Goal: Information Seeking & Learning: Learn about a topic

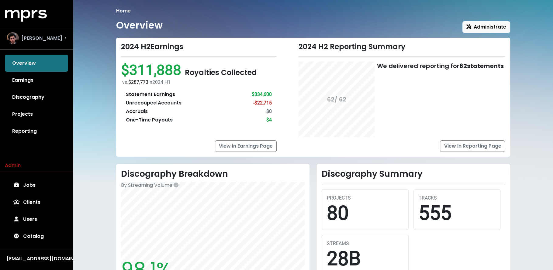
click at [35, 38] on span "[PERSON_NAME]" at bounding box center [41, 38] width 41 height 7
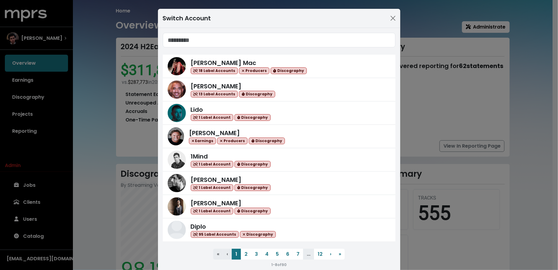
click at [263, 39] on input "Search accounts" at bounding box center [279, 40] width 233 height 15
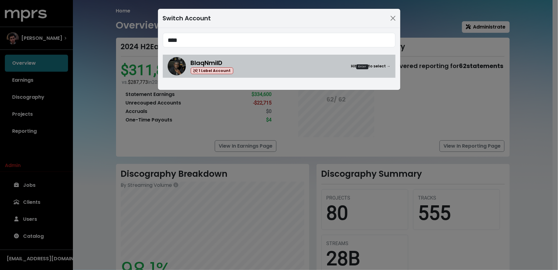
type input "****"
click at [266, 74] on div "BlaqNmilD 1 Label Account Hit Enter to select →" at bounding box center [279, 66] width 223 height 18
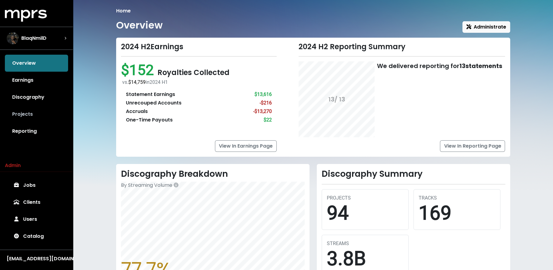
click at [37, 118] on link "Projects" at bounding box center [36, 114] width 63 height 17
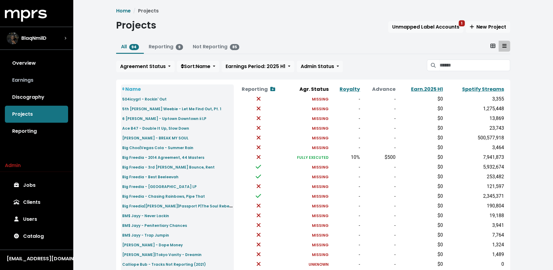
click at [37, 75] on link "Earnings" at bounding box center [36, 80] width 63 height 17
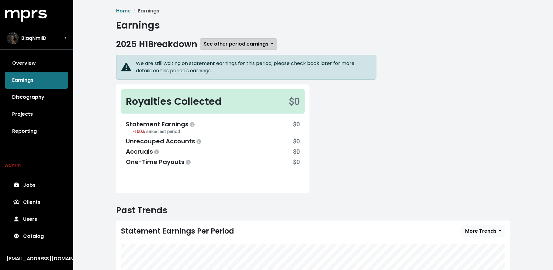
click at [232, 41] on span "See other period earnings" at bounding box center [236, 43] width 65 height 7
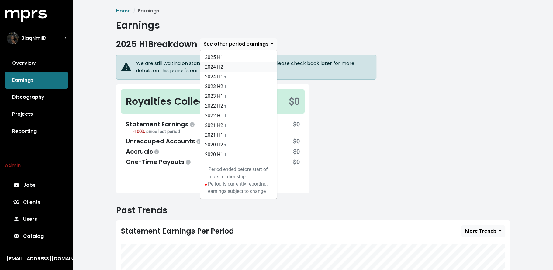
click at [228, 64] on link "2024 H2" at bounding box center [238, 67] width 77 height 10
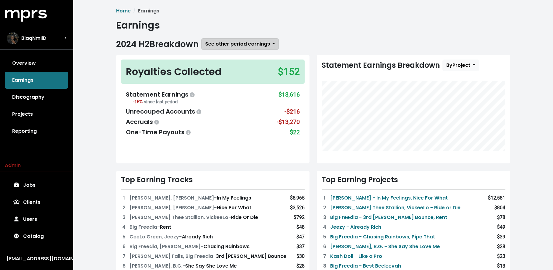
click at [229, 43] on span "See other period earnings" at bounding box center [237, 43] width 65 height 7
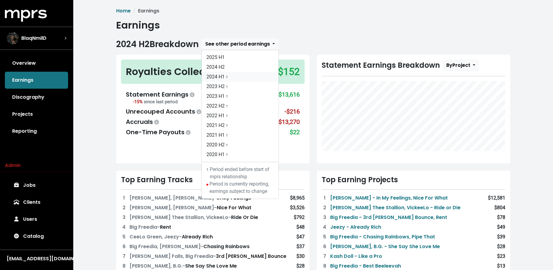
click at [231, 76] on link "2024 H1 †" at bounding box center [239, 77] width 77 height 10
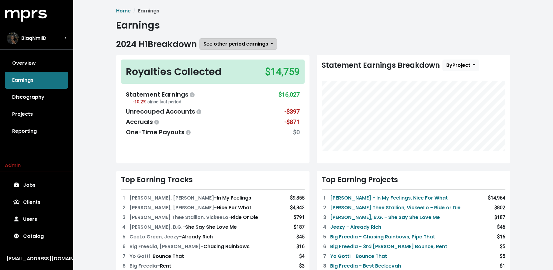
click at [227, 44] on span "See other period earnings" at bounding box center [235, 43] width 65 height 7
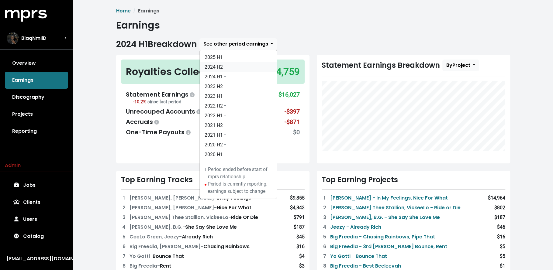
click at [220, 67] on link "2024 H2" at bounding box center [238, 67] width 77 height 10
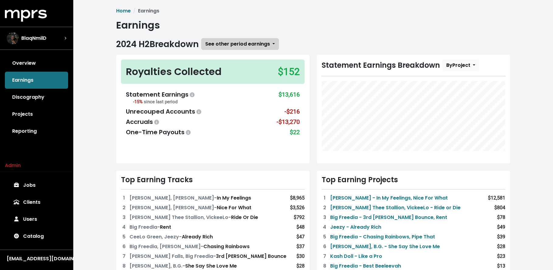
click at [230, 45] on span "See other period earnings" at bounding box center [237, 43] width 65 height 7
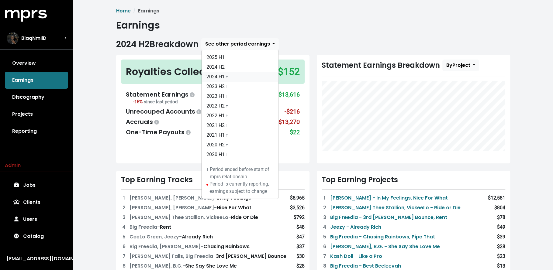
click at [230, 77] on link "2024 H1 †" at bounding box center [239, 77] width 77 height 10
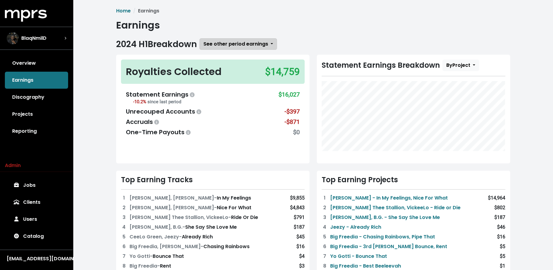
click at [212, 46] on span "See other period earnings" at bounding box center [235, 43] width 65 height 7
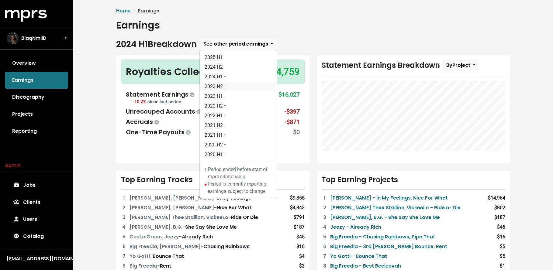
click at [211, 87] on link "2023 H2 †" at bounding box center [238, 87] width 77 height 10
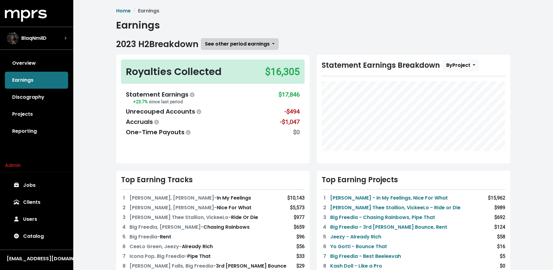
click at [213, 43] on span "See other period earnings" at bounding box center [237, 43] width 65 height 7
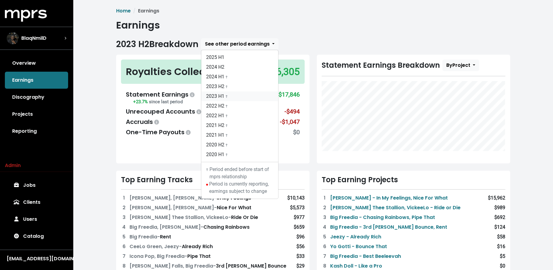
click at [218, 94] on link "2023 H1 †" at bounding box center [239, 96] width 77 height 10
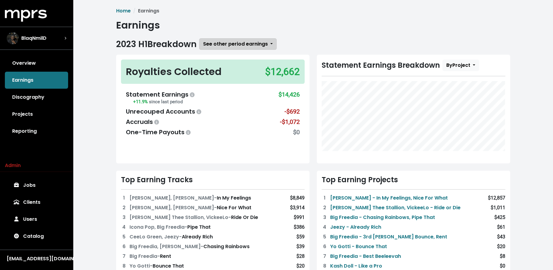
click at [217, 44] on span "See other period earnings" at bounding box center [235, 43] width 65 height 7
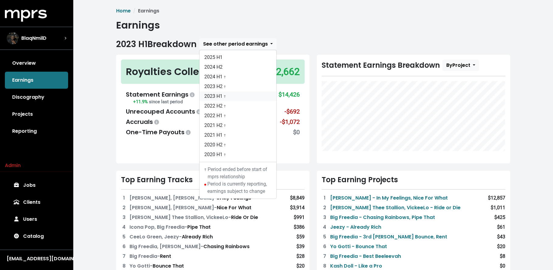
click at [218, 99] on link "2023 H1 †" at bounding box center [237, 96] width 77 height 10
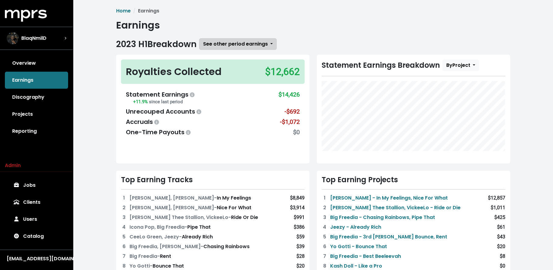
click at [223, 44] on span "See other period earnings" at bounding box center [235, 43] width 65 height 7
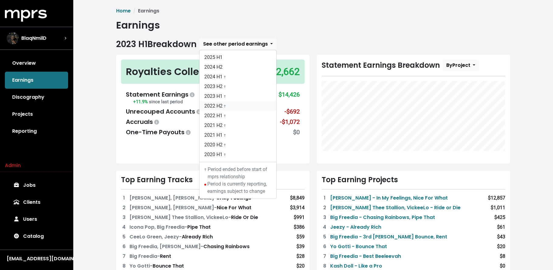
click at [225, 105] on link "2022 H2 †" at bounding box center [237, 106] width 77 height 10
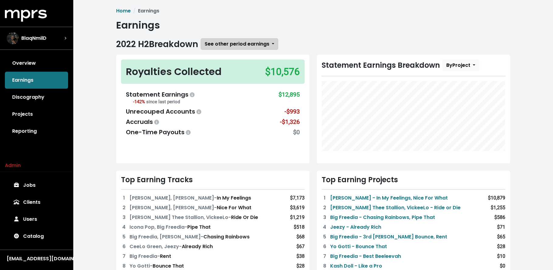
drag, startPoint x: 240, startPoint y: 51, endPoint x: 240, endPoint y: 42, distance: 8.8
click at [240, 50] on span "2022 H2 Breakdown See other period earnings 2025 H1 2024 H2 2024 H1 † 2023 H2 †…" at bounding box center [313, 267] width 394 height 459
click at [240, 41] on span "See other period earnings" at bounding box center [236, 43] width 65 height 7
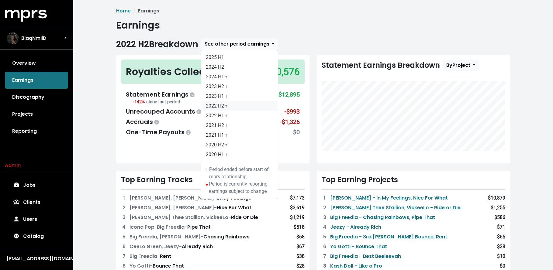
click at [239, 105] on link "2022 H2 †" at bounding box center [239, 106] width 77 height 10
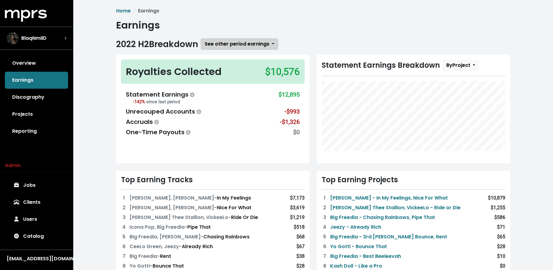
click at [244, 46] on span "See other period earnings" at bounding box center [236, 43] width 65 height 7
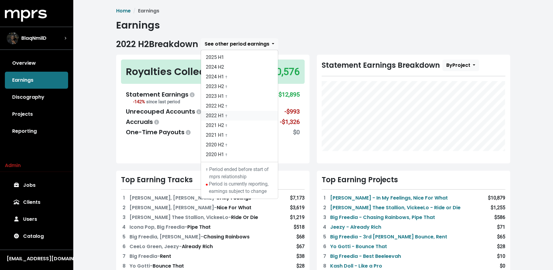
click at [237, 113] on link "2022 H1 †" at bounding box center [239, 116] width 77 height 10
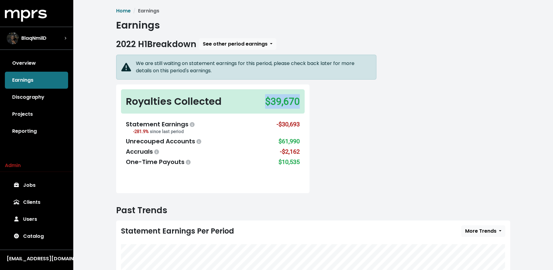
drag, startPoint x: 260, startPoint y: 103, endPoint x: 314, endPoint y: 110, distance: 54.5
click at [314, 110] on div "We are still waiting on statement earnings for this period, please check back l…" at bounding box center [312, 128] width 401 height 146
click at [312, 122] on div "Royalties Collected $39,670 Statement Earnings -281.9% since last period -$30,6…" at bounding box center [212, 138] width 201 height 109
drag, startPoint x: 288, startPoint y: 97, endPoint x: 229, endPoint y: 109, distance: 59.9
click at [229, 109] on div "Royalties Collected $39,670" at bounding box center [213, 101] width 184 height 24
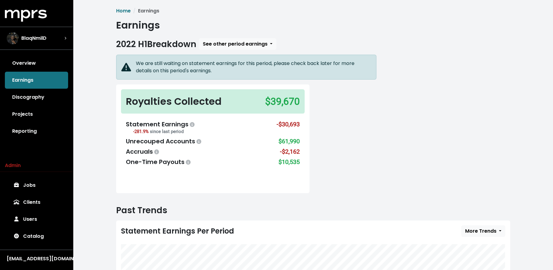
click at [227, 137] on div "Unrecouped Accounts $61,990" at bounding box center [213, 141] width 174 height 9
click at [222, 40] on button "See other period earnings" at bounding box center [237, 44] width 77 height 12
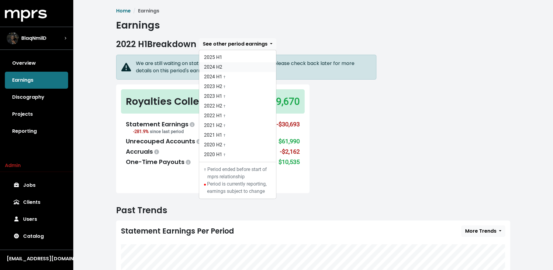
click at [228, 67] on link "2024 H2" at bounding box center [237, 67] width 77 height 10
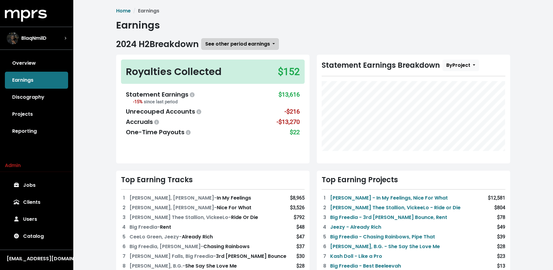
click at [240, 43] on span "See other period earnings" at bounding box center [237, 43] width 65 height 7
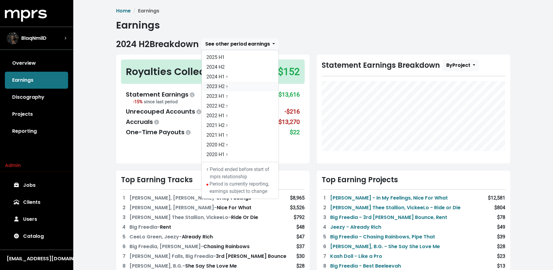
click at [237, 82] on link "2023 H2 †" at bounding box center [239, 87] width 77 height 10
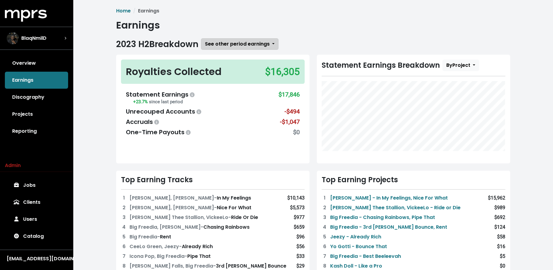
click at [257, 48] on button "See other period earnings" at bounding box center [239, 44] width 77 height 12
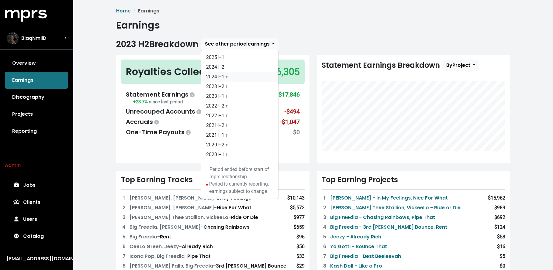
click at [258, 74] on link "2024 H1 †" at bounding box center [239, 77] width 77 height 10
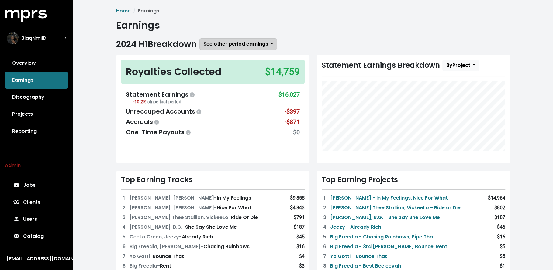
click at [247, 47] on span "See other period earnings" at bounding box center [235, 43] width 65 height 7
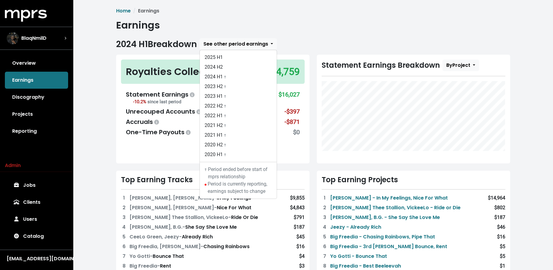
click at [106, 133] on div "Home Earnings Earnings 2024 H1 Breakdown See other period earnings 2025 H1 2024…" at bounding box center [313, 253] width 480 height 507
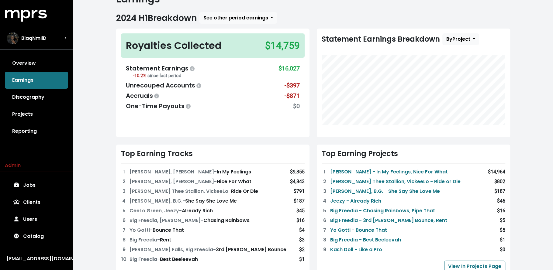
scroll to position [46, 0]
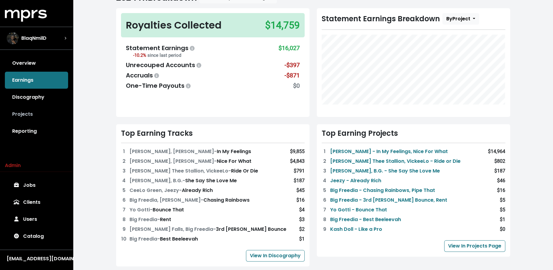
click at [44, 114] on link "Projects" at bounding box center [36, 114] width 63 height 17
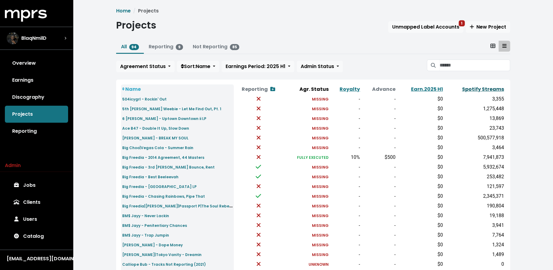
click at [485, 86] on link "Spotify Streams" at bounding box center [483, 89] width 42 height 7
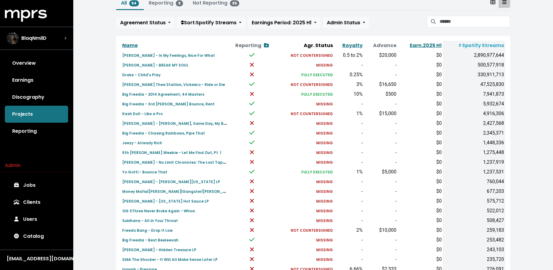
scroll to position [43, 0]
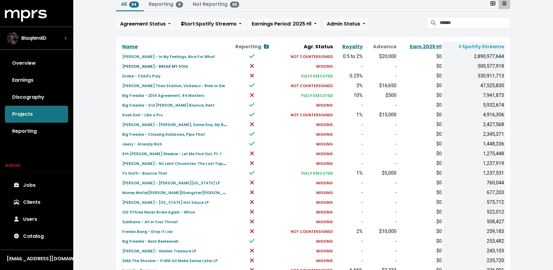
click at [136, 64] on small "[PERSON_NAME] - BREAK MY SOUL" at bounding box center [155, 66] width 66 height 5
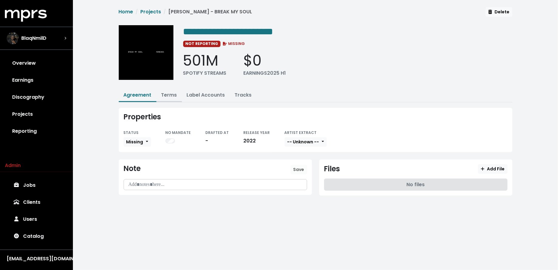
click at [170, 91] on link "Terms" at bounding box center [169, 94] width 16 height 7
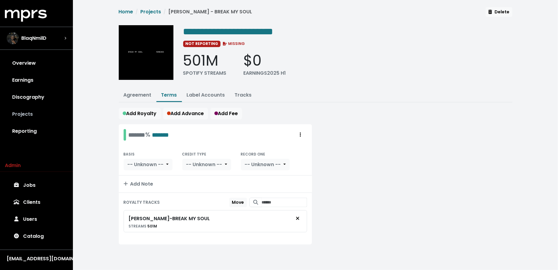
click at [47, 115] on link "Projects" at bounding box center [36, 114] width 63 height 17
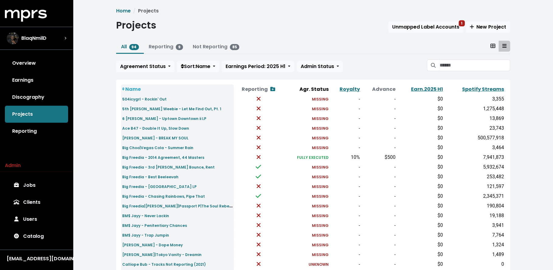
click at [490, 92] on th "Spotify Streams" at bounding box center [474, 89] width 61 height 10
click at [489, 90] on link "Spotify Streams" at bounding box center [483, 89] width 42 height 7
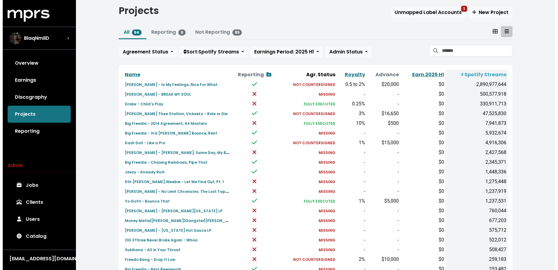
scroll to position [14, 0]
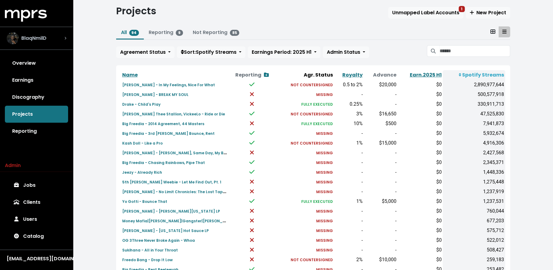
click at [37, 34] on div "BlaqNmilD" at bounding box center [27, 38] width 40 height 12
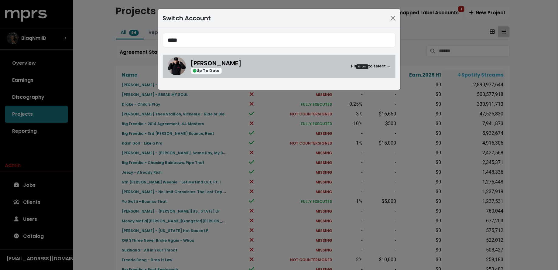
type input "****"
click at [273, 69] on div "[PERSON_NAME] Up To Date Hit Enter to select →" at bounding box center [291, 66] width 200 height 15
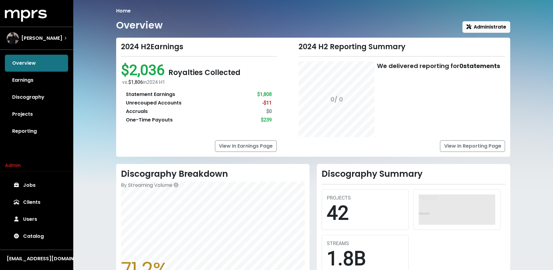
click at [43, 112] on link "Projects" at bounding box center [36, 114] width 63 height 17
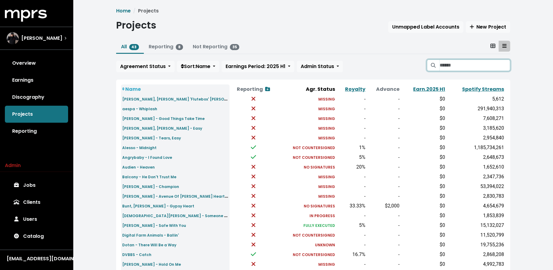
click at [489, 66] on input "Search projects" at bounding box center [474, 66] width 70 height 12
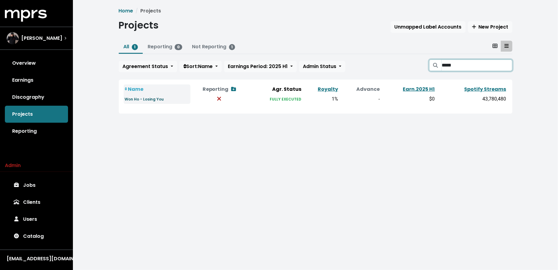
type input "*****"
click at [142, 101] on small "Won Ho - Losing You" at bounding box center [144, 99] width 39 height 5
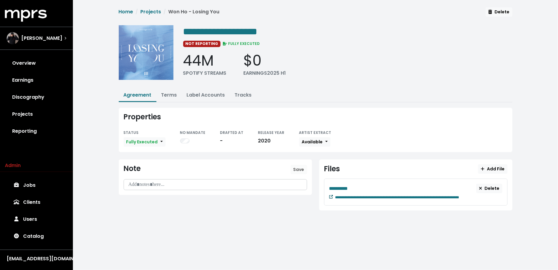
click at [330, 196] on icon at bounding box center [331, 197] width 4 height 4
click at [43, 38] on span "[PERSON_NAME]" at bounding box center [41, 38] width 41 height 7
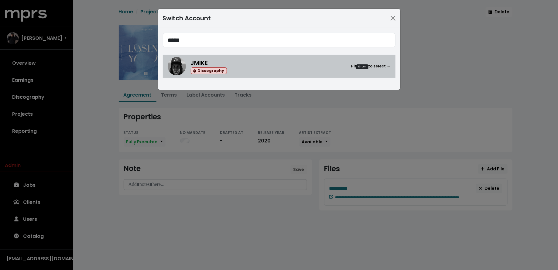
type input "*****"
click at [227, 70] on div "JMIKE Discography Hit Enter to select →" at bounding box center [291, 66] width 200 height 16
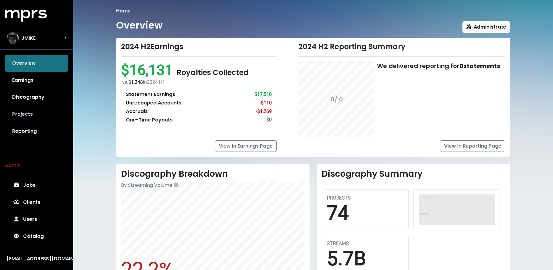
click at [57, 110] on link "Projects" at bounding box center [36, 114] width 63 height 17
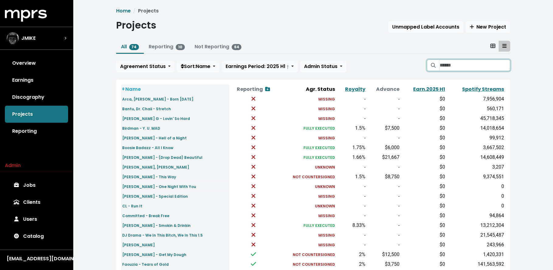
click at [441, 67] on input "Search projects" at bounding box center [474, 66] width 70 height 12
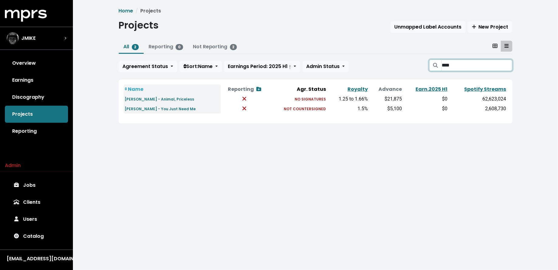
type input "****"
click at [41, 40] on div "JMIKE" at bounding box center [37, 38] width 60 height 12
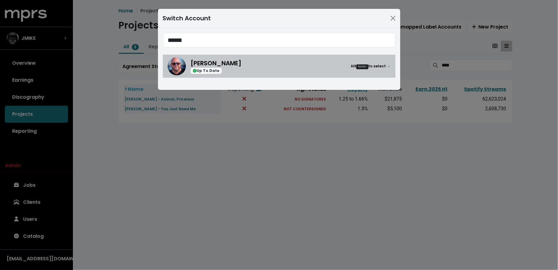
type input "******"
click at [285, 62] on div "[PERSON_NAME] Up To Date Hit Enter to select →" at bounding box center [291, 66] width 200 height 15
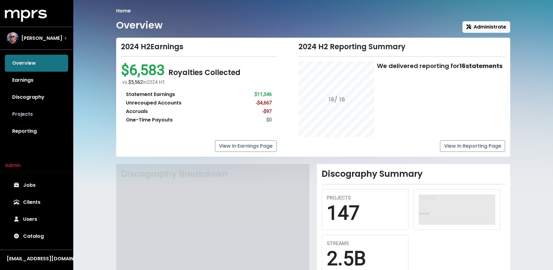
click at [48, 112] on link "Projects" at bounding box center [36, 114] width 63 height 17
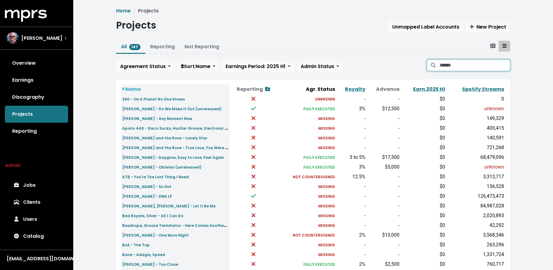
click at [445, 63] on input "Search projects" at bounding box center [474, 66] width 70 height 12
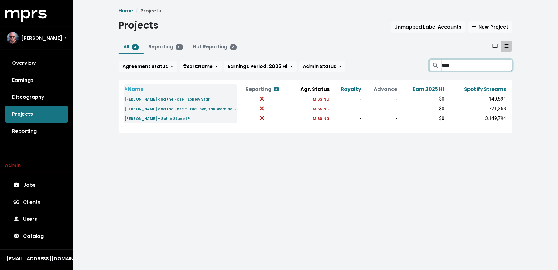
type input "****"
click at [55, 44] on div "[PERSON_NAME]" at bounding box center [36, 38] width 69 height 22
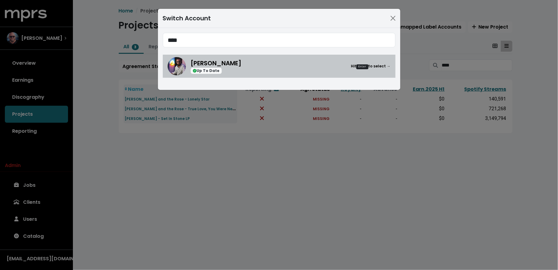
type input "****"
click at [295, 61] on div "[PERSON_NAME] Up To Date Hit Enter to select →" at bounding box center [291, 66] width 200 height 15
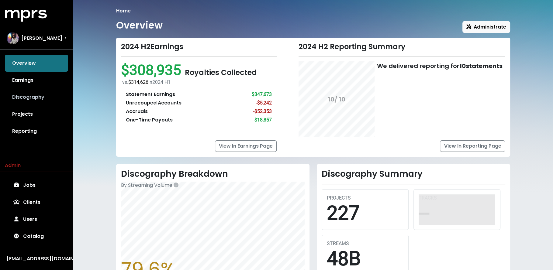
click at [53, 105] on link "Discography" at bounding box center [36, 97] width 63 height 17
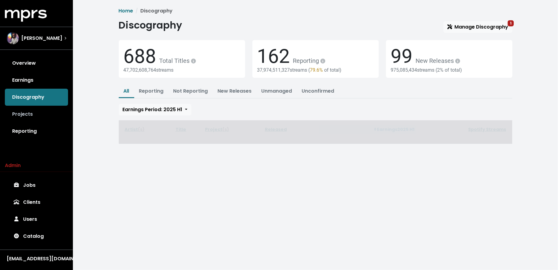
click at [47, 115] on link "Projects" at bounding box center [36, 114] width 63 height 17
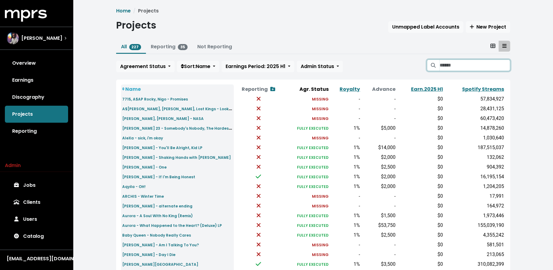
click at [460, 65] on input "Search projects" at bounding box center [474, 66] width 70 height 12
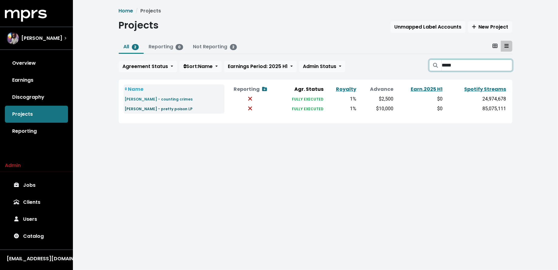
type input "*****"
click at [174, 109] on small "[PERSON_NAME] - pretty poison LP" at bounding box center [159, 108] width 68 height 5
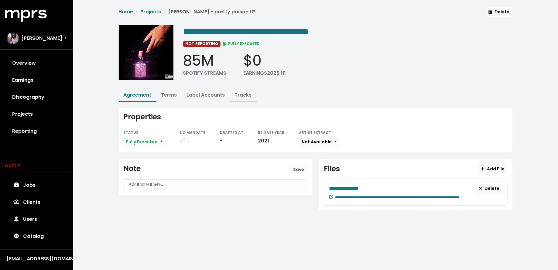
click at [237, 94] on link "Tracks" at bounding box center [243, 94] width 17 height 7
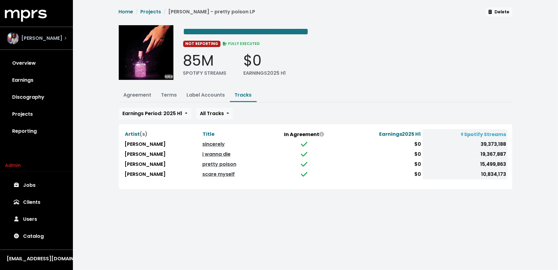
click at [52, 29] on div "[PERSON_NAME]" at bounding box center [36, 38] width 69 height 22
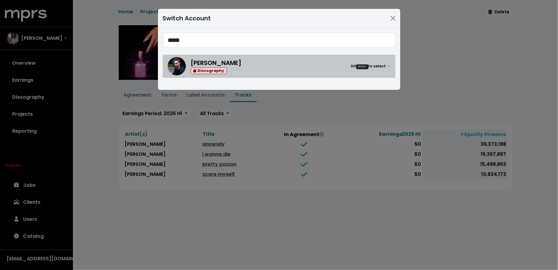
type input "*****"
click at [281, 77] on link "[PERSON_NAME] Discography Hit Enter to select →" at bounding box center [279, 66] width 233 height 23
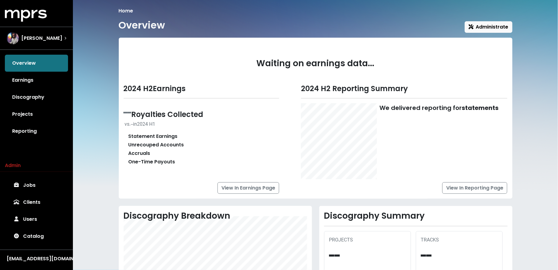
click at [0, 0] on span at bounding box center [0, 0] width 0 height 0
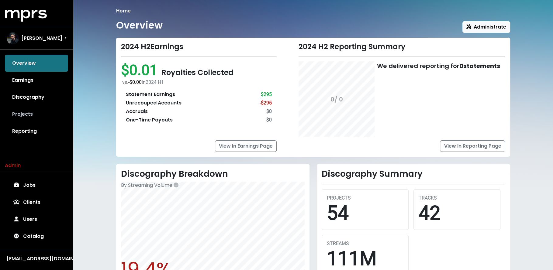
click at [37, 115] on link "Projects" at bounding box center [36, 114] width 63 height 17
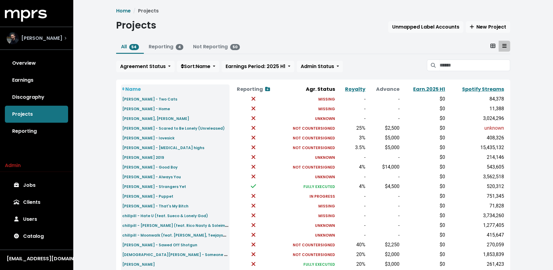
click at [41, 42] on div "[PERSON_NAME]" at bounding box center [35, 38] width 56 height 12
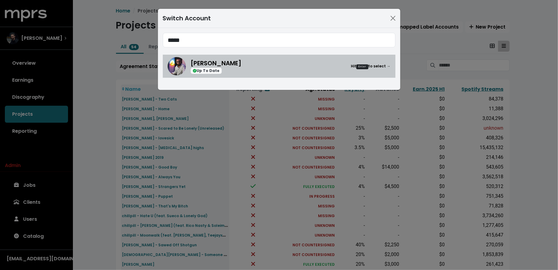
type input "*****"
click at [225, 60] on span "[PERSON_NAME]" at bounding box center [216, 63] width 51 height 9
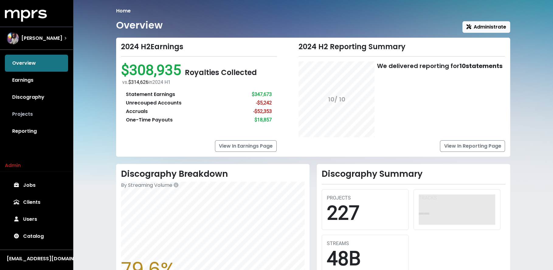
click at [57, 118] on link "Projects" at bounding box center [36, 114] width 63 height 17
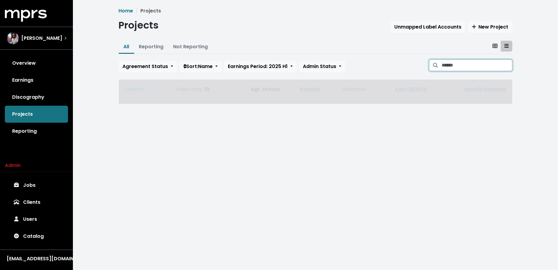
click at [475, 66] on input "Search projects" at bounding box center [477, 66] width 70 height 12
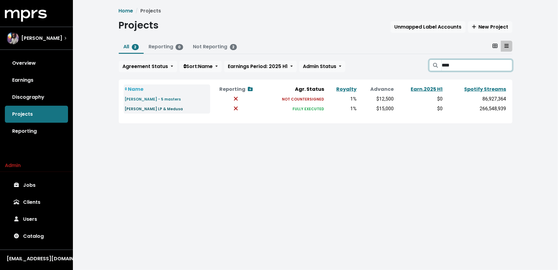
type input "****"
click at [151, 110] on small "[PERSON_NAME] LP & Medusa" at bounding box center [154, 108] width 58 height 5
